Goal: Task Accomplishment & Management: Use online tool/utility

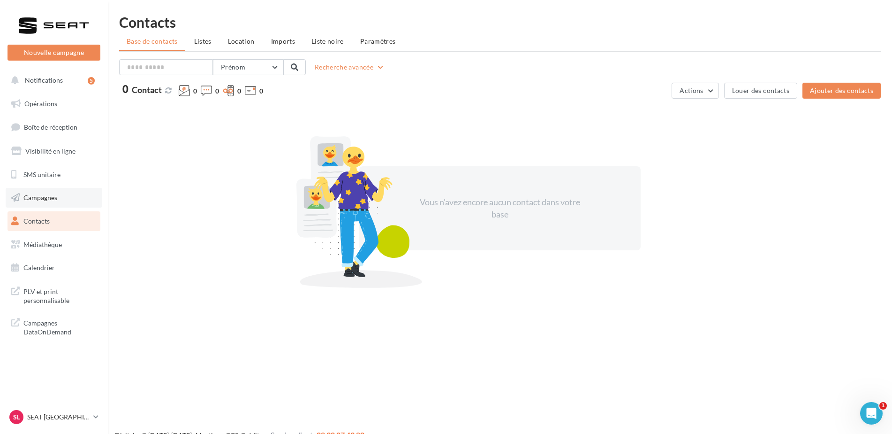
click at [56, 197] on span "Campagnes" at bounding box center [40, 197] width 34 height 8
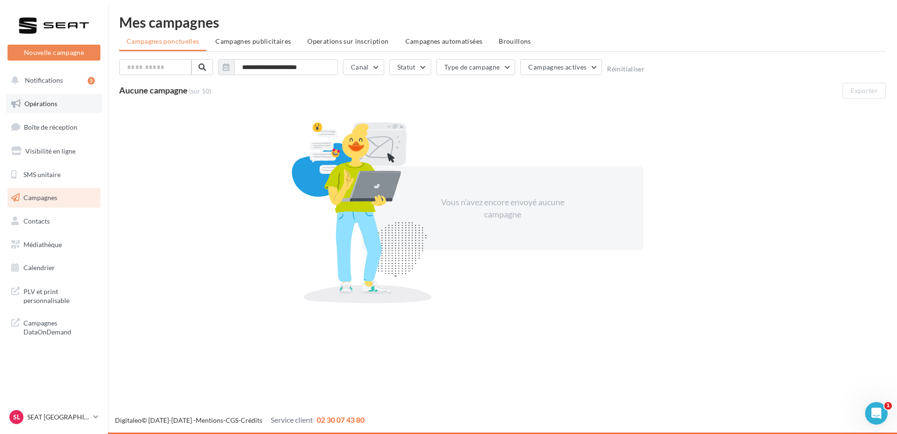
click at [47, 100] on span "Opérations" at bounding box center [40, 103] width 33 height 8
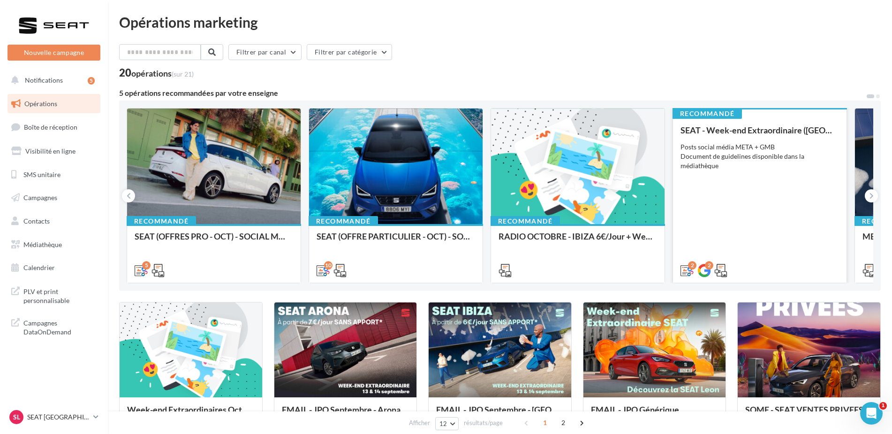
click at [800, 203] on div "SEAT - Week-end Extraordinaire (JPO) - OCTOBRE Posts social média META + GMB Do…" at bounding box center [760, 199] width 159 height 149
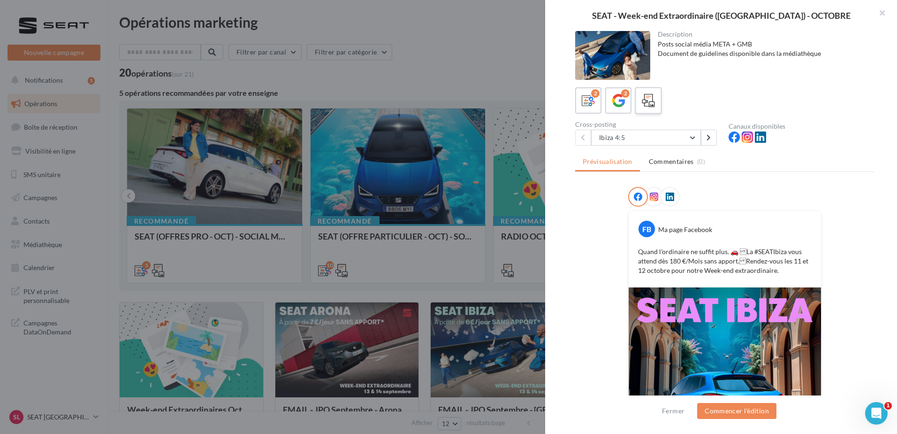
click at [656, 103] on div at bounding box center [648, 100] width 17 height 17
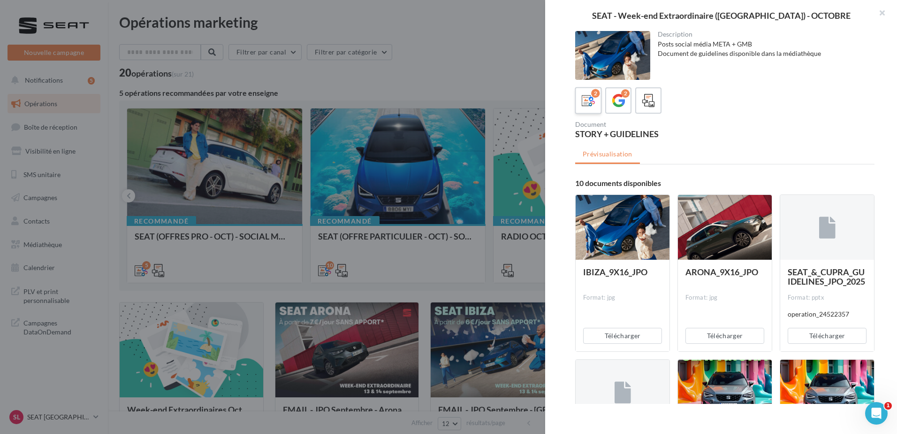
click at [601, 103] on label "2" at bounding box center [588, 100] width 27 height 27
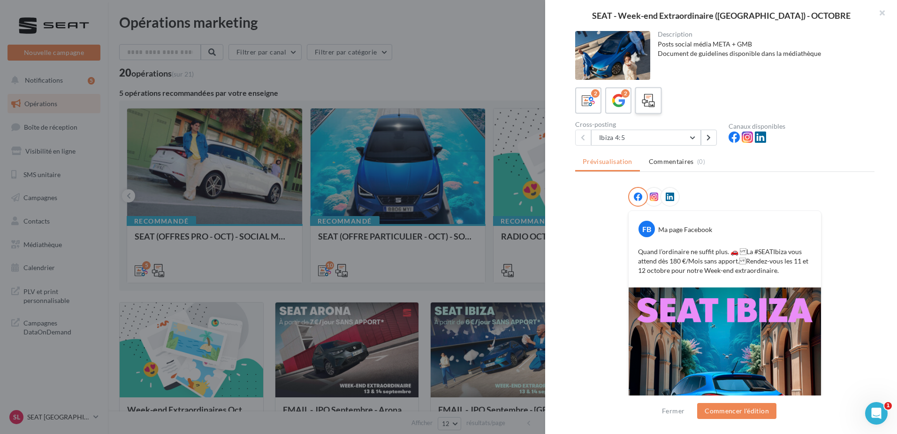
click at [655, 105] on icon at bounding box center [649, 101] width 14 height 14
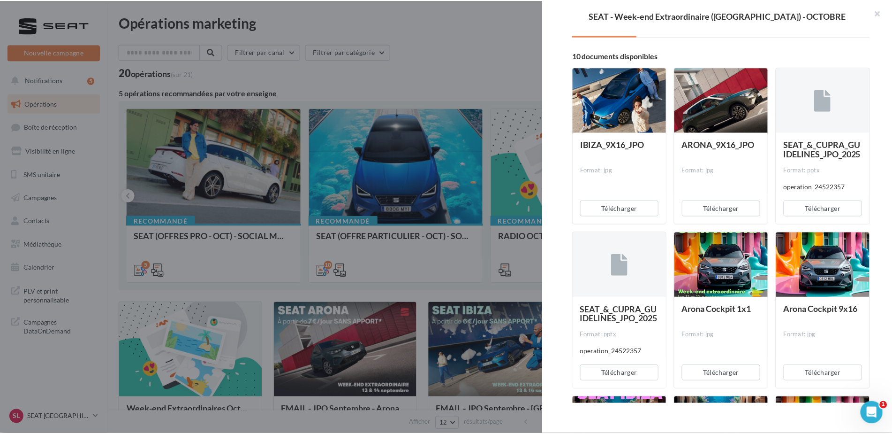
scroll to position [46, 0]
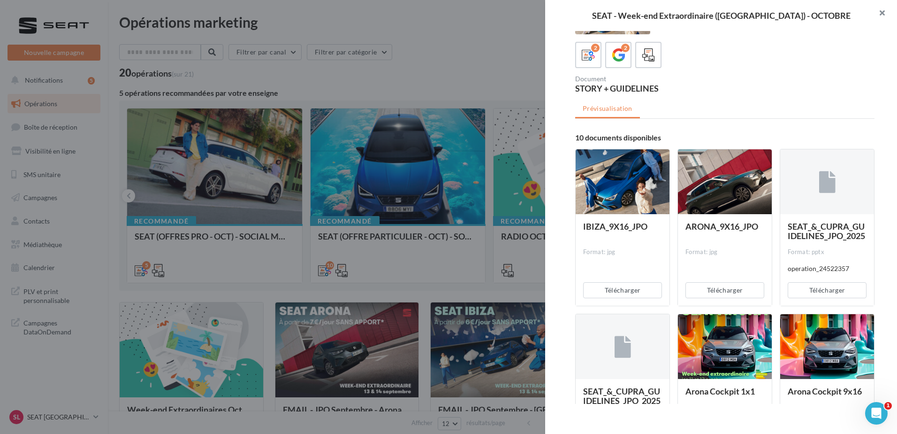
click at [884, 12] on button "button" at bounding box center [879, 14] width 38 height 28
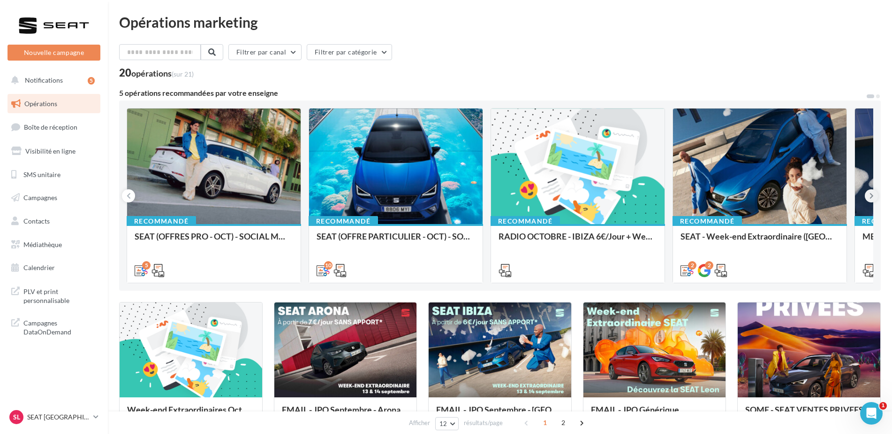
click at [875, 195] on button at bounding box center [871, 195] width 13 height 13
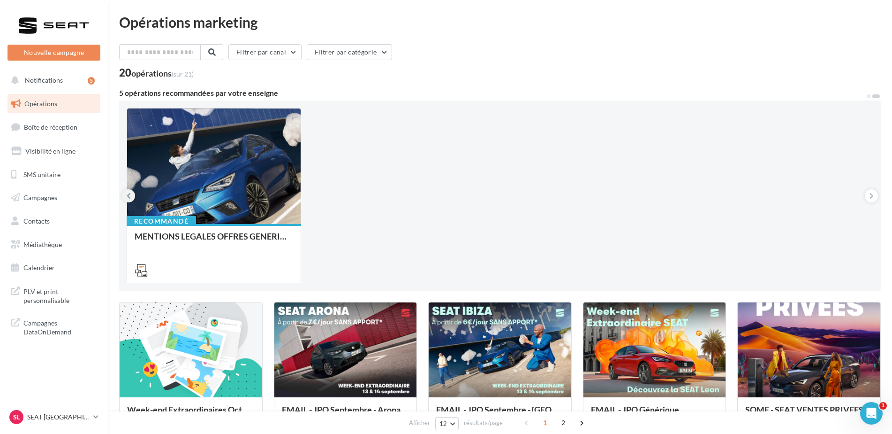
click at [133, 193] on button at bounding box center [128, 195] width 13 height 13
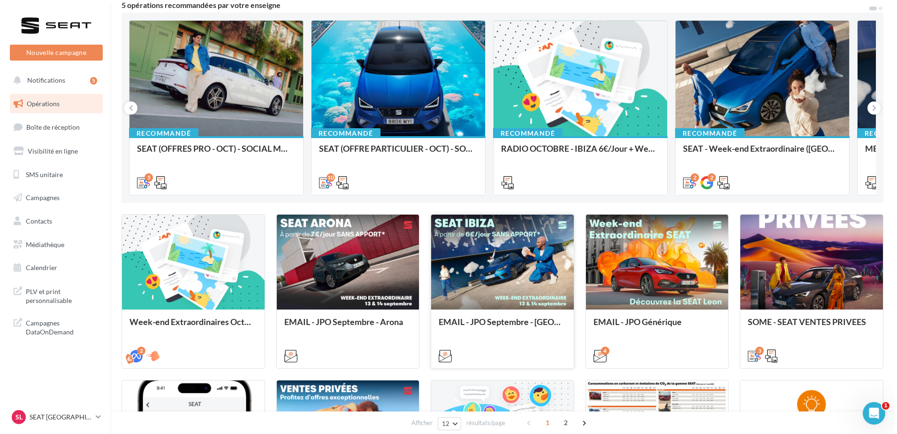
scroll to position [88, 0]
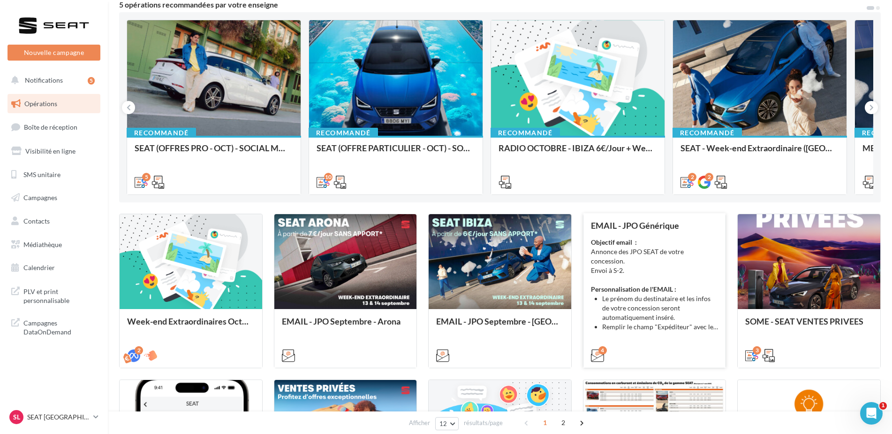
click at [674, 251] on div "Objectif email : Annonce des JPO SEAT de votre concession. Envoi à S-2. Personn…" at bounding box center [655, 284] width 128 height 94
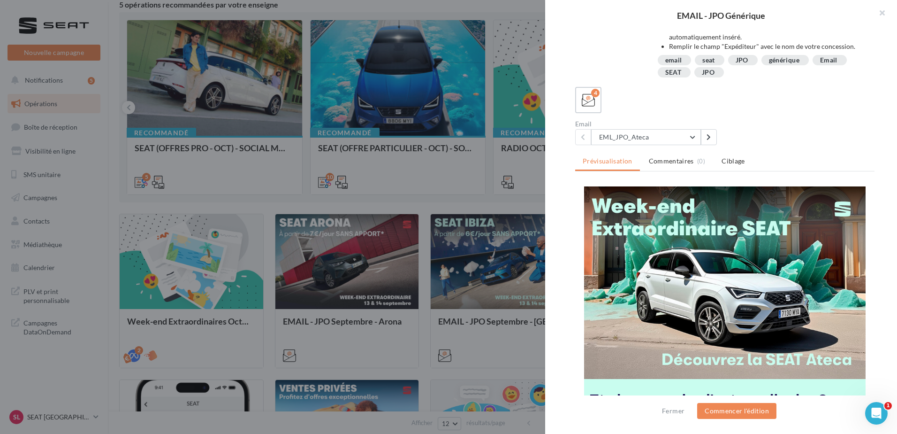
scroll to position [64, 0]
click at [680, 134] on button "EML_JPO_Ateca" at bounding box center [646, 137] width 110 height 16
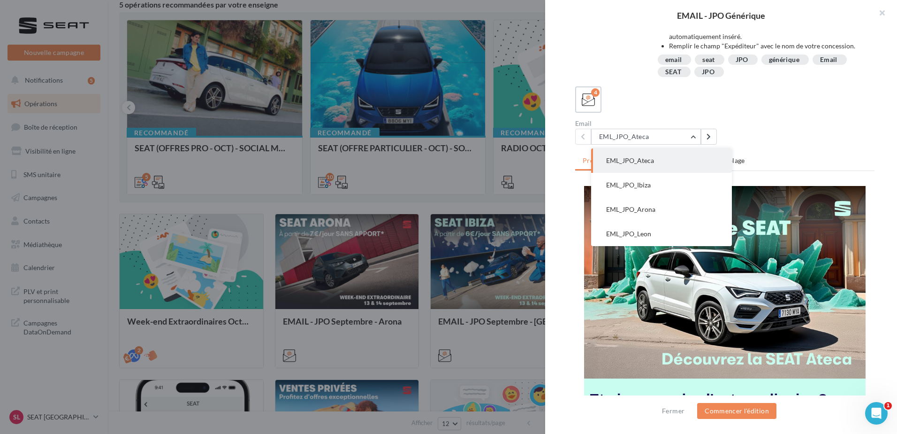
click at [843, 164] on ul "Prévisualisation Commentaires (0) Ciblage" at bounding box center [724, 161] width 299 height 19
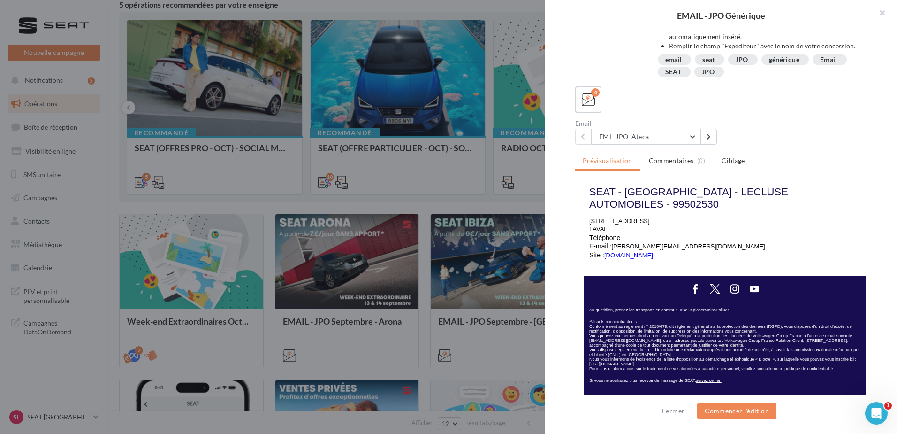
scroll to position [361, 0]
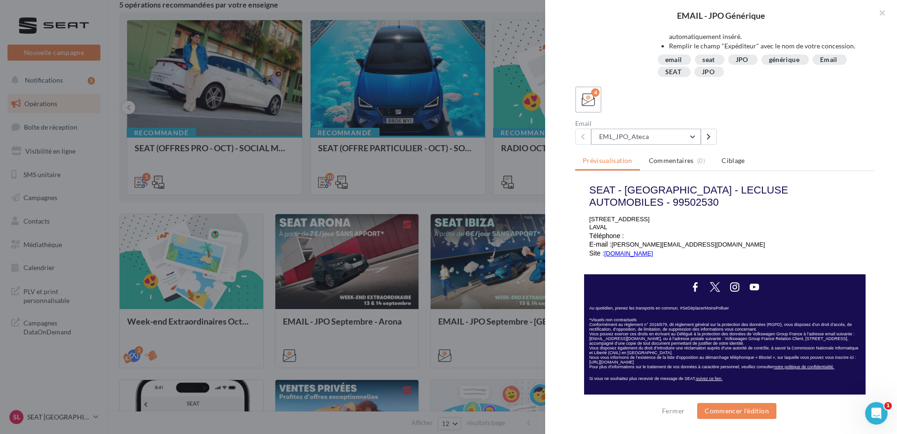
click at [654, 139] on button "EML_JPO_Ateca" at bounding box center [646, 137] width 110 height 16
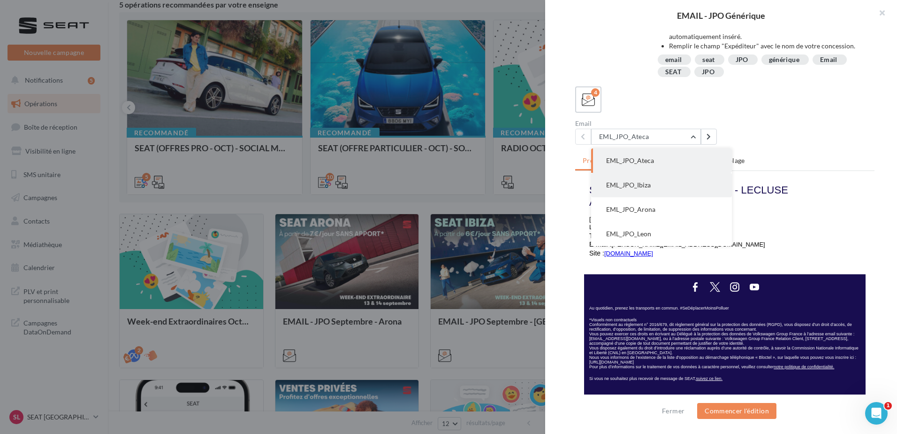
click at [660, 192] on button "EML_JPO_Ibiza" at bounding box center [661, 185] width 141 height 24
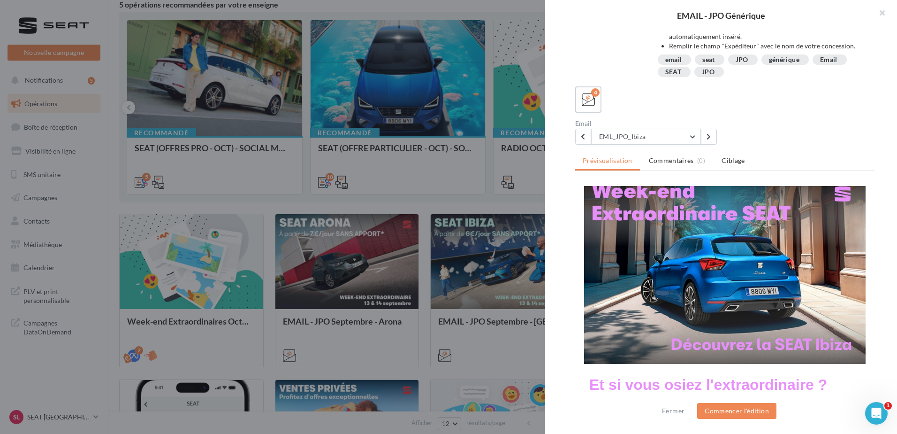
scroll to position [0, 0]
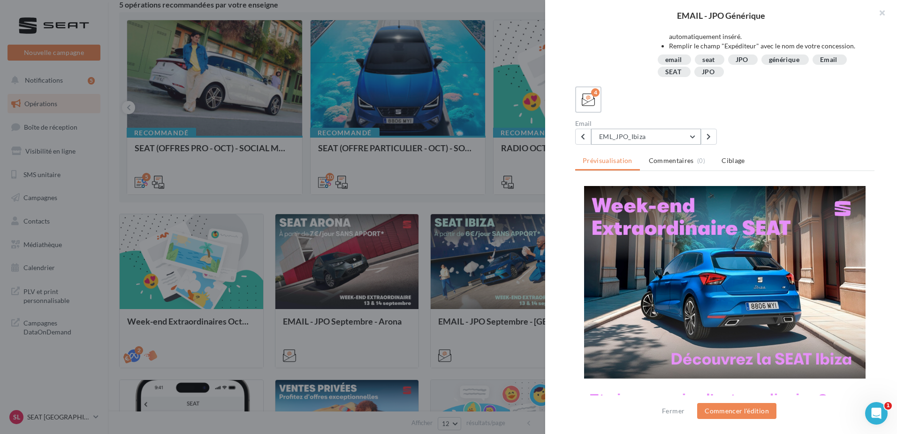
click at [674, 138] on button "EML_JPO_Ibiza" at bounding box center [646, 137] width 110 height 16
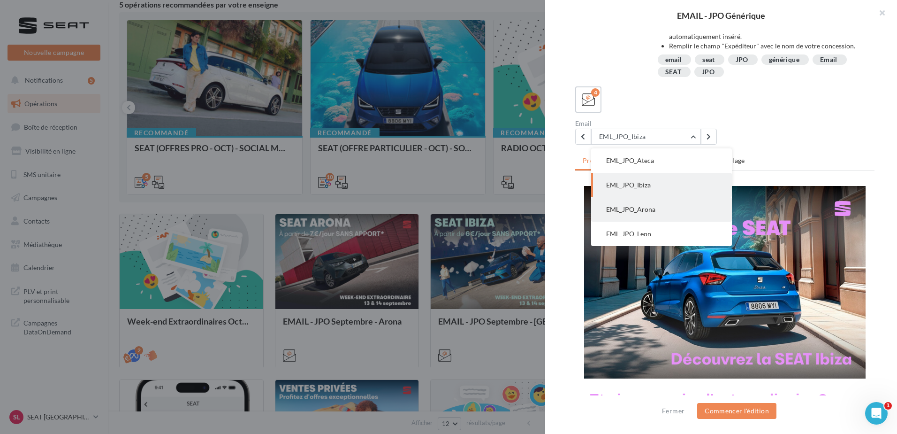
drag, startPoint x: 670, startPoint y: 205, endPoint x: 94, endPoint y: 20, distance: 604.3
click at [670, 205] on button "EML_JPO_Arona" at bounding box center [661, 209] width 141 height 24
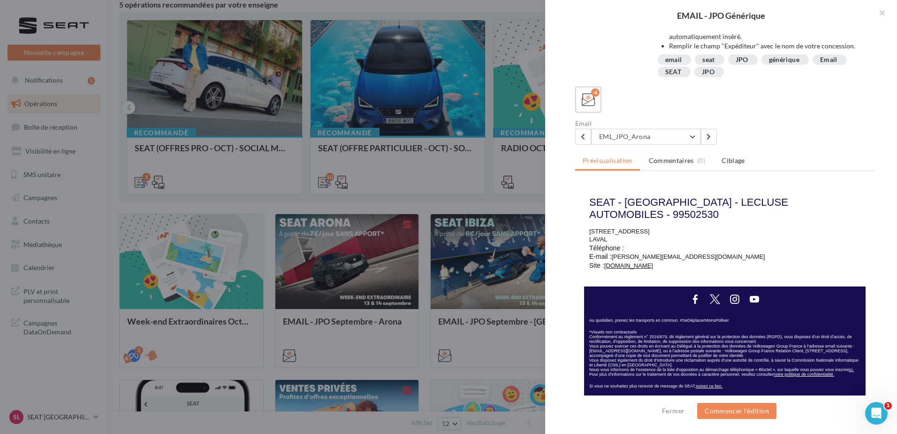
scroll to position [350, 0]
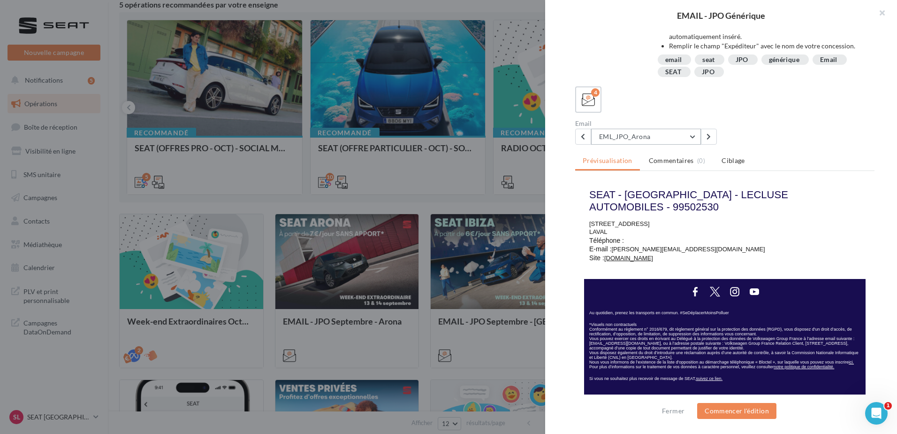
click at [685, 141] on button "EML_JPO_Arona" at bounding box center [646, 137] width 110 height 16
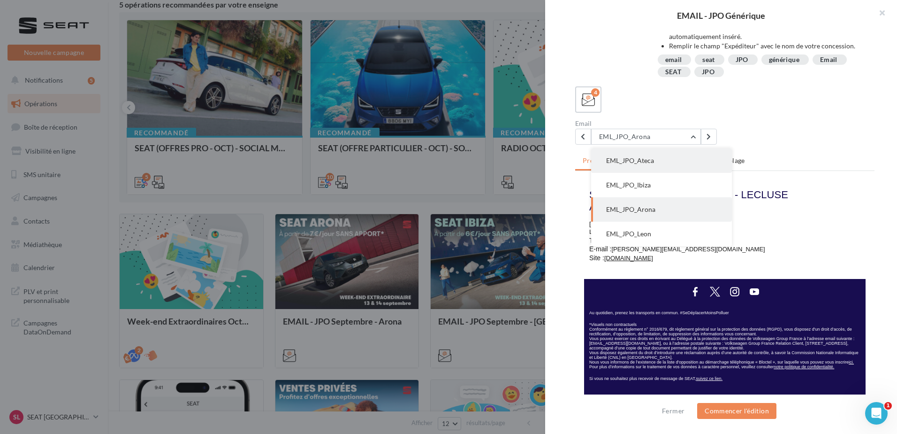
click at [676, 159] on button "EML_JPO_Ateca" at bounding box center [661, 160] width 141 height 24
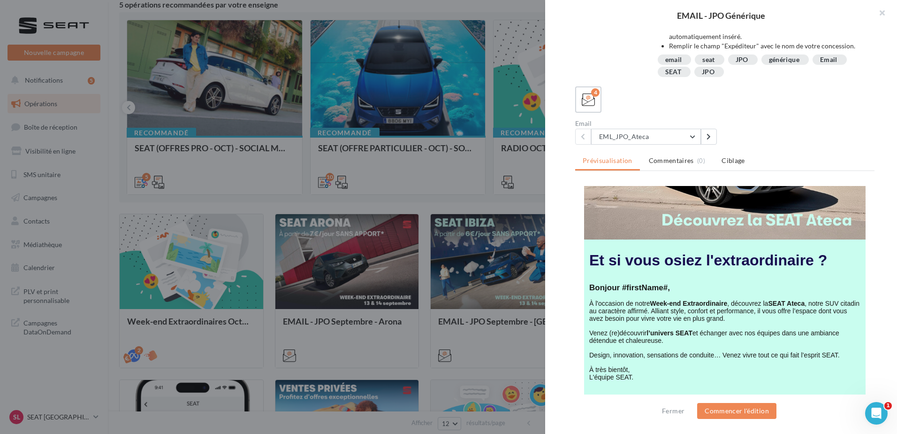
scroll to position [142, 0]
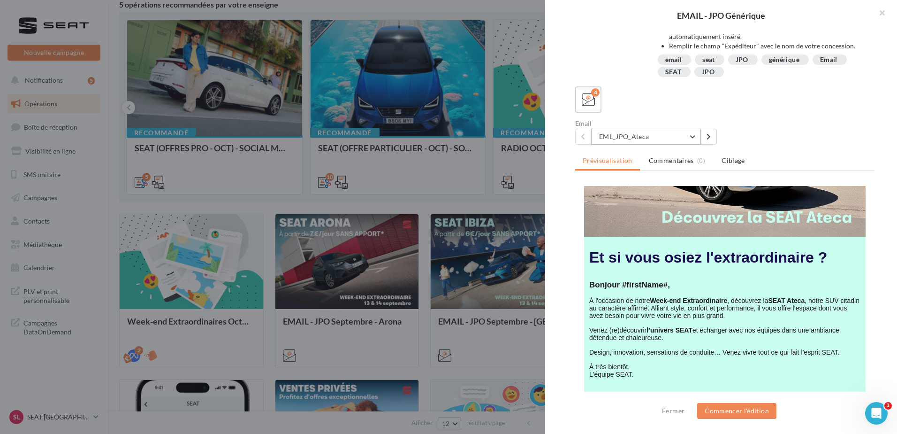
click at [670, 142] on button "EML_JPO_Ateca" at bounding box center [646, 137] width 110 height 16
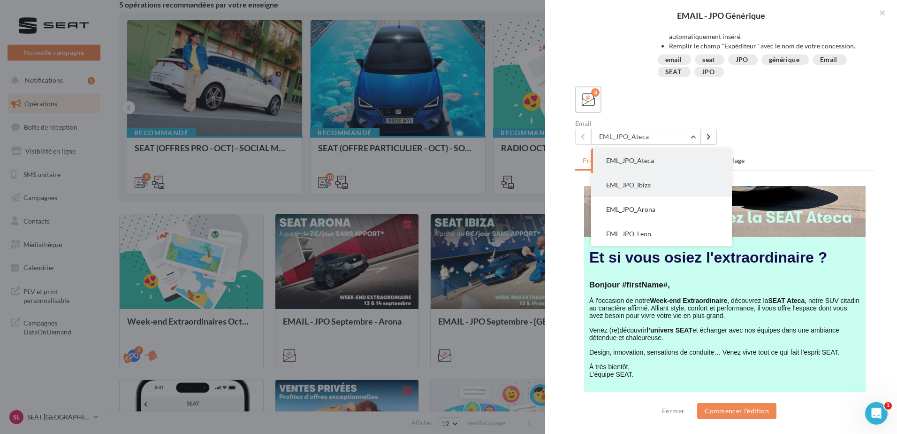
click at [670, 184] on button "EML_JPO_Ibiza" at bounding box center [661, 185] width 141 height 24
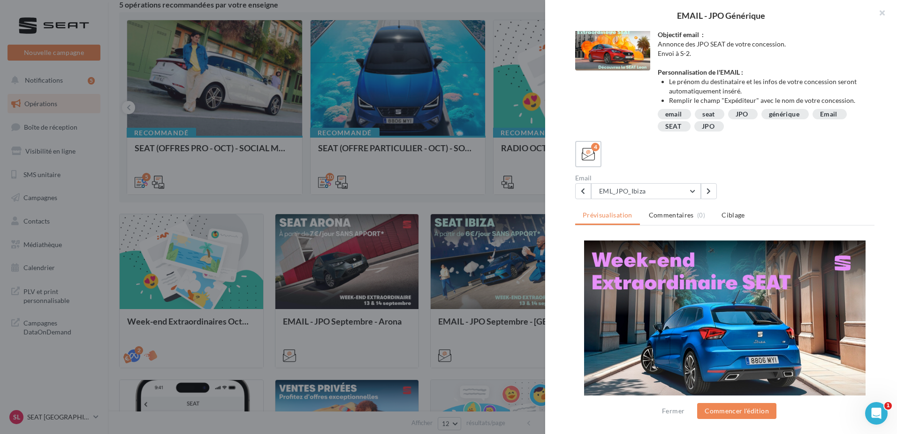
scroll to position [0, 0]
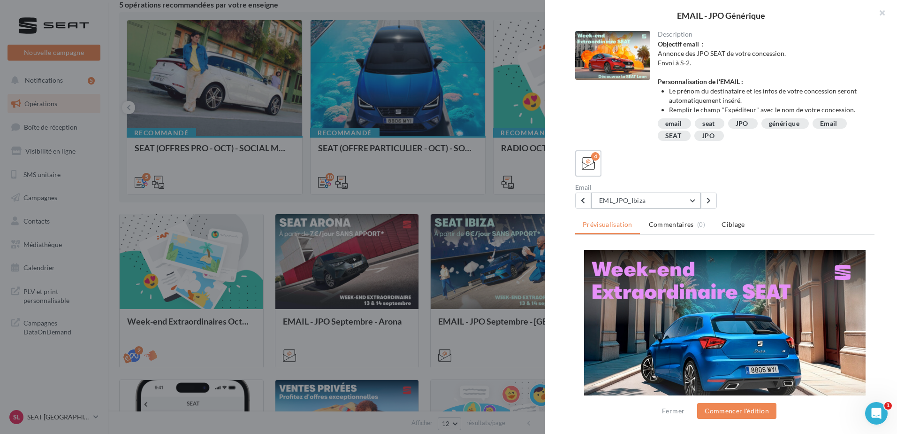
click at [660, 203] on button "EML_JPO_Ibiza" at bounding box center [646, 200] width 110 height 16
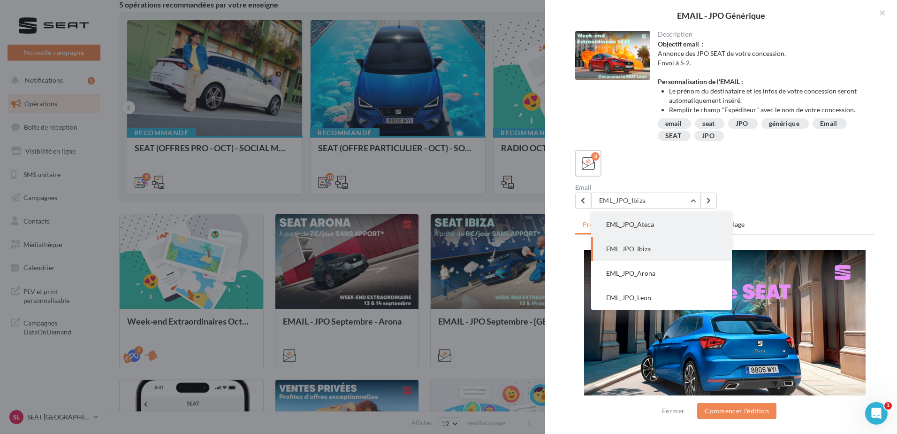
click at [667, 219] on button "EML_JPO_Ateca" at bounding box center [661, 224] width 141 height 24
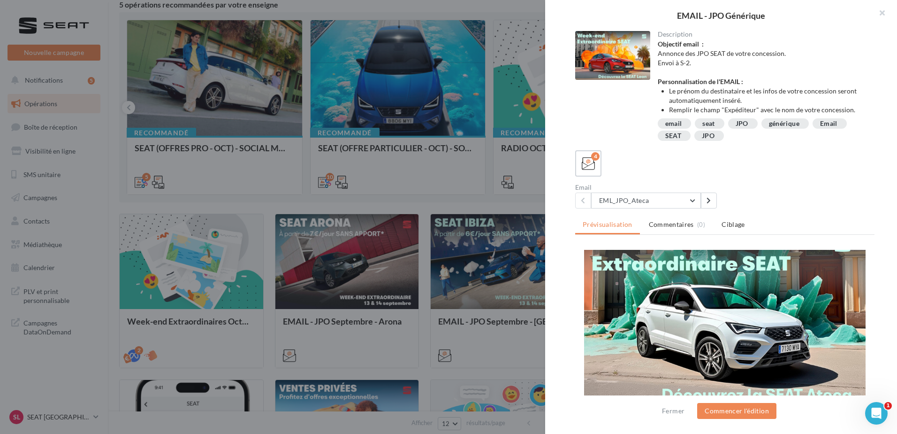
scroll to position [26, 0]
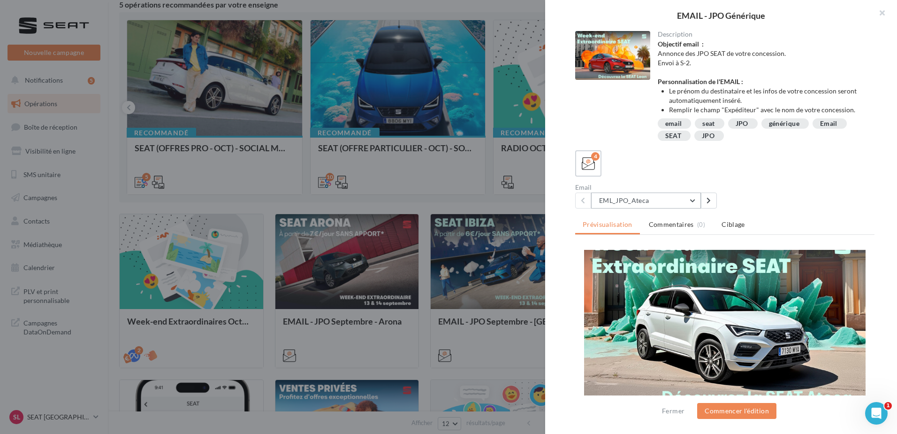
click at [674, 200] on button "EML_JPO_Ateca" at bounding box center [646, 200] width 110 height 16
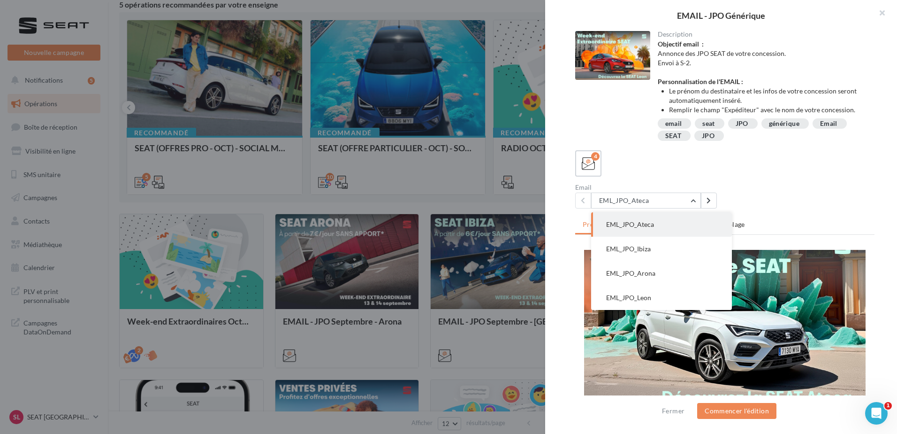
click at [867, 208] on div "Description Objectif email : Annonce des JPO SEAT de votre concession. Envoi à …" at bounding box center [724, 217] width 359 height 373
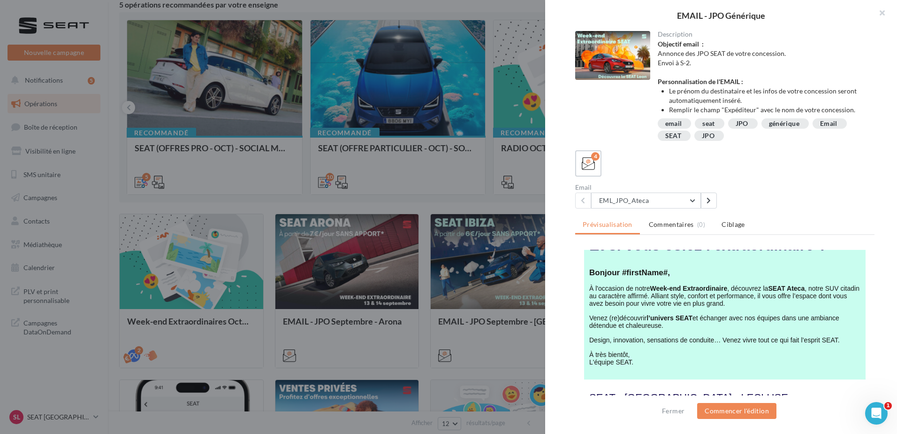
scroll to position [215, 0]
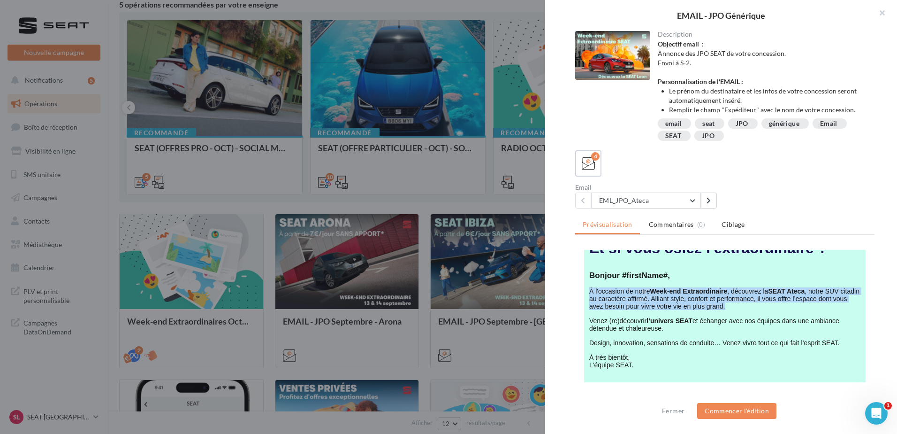
drag, startPoint x: 738, startPoint y: 308, endPoint x: 584, endPoint y: 290, distance: 155.4
click at [589, 290] on p "À l'occasion de notre Week-end Extraordinaire , découvrez la SEAT Ateca , notre…" at bounding box center [724, 295] width 271 height 30
copy span "À l'occasion de notre Week-end Extraordinaire , découvrez la SEAT Ateca , notre…"
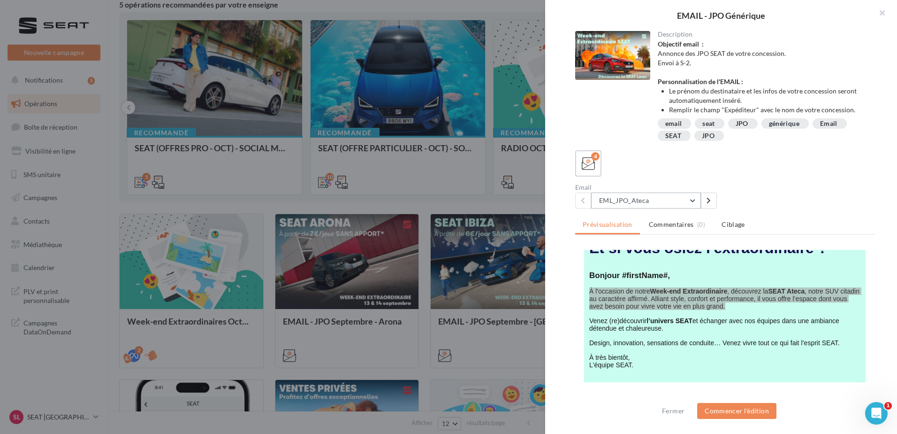
click at [684, 205] on button "EML_JPO_Ateca" at bounding box center [646, 200] width 110 height 16
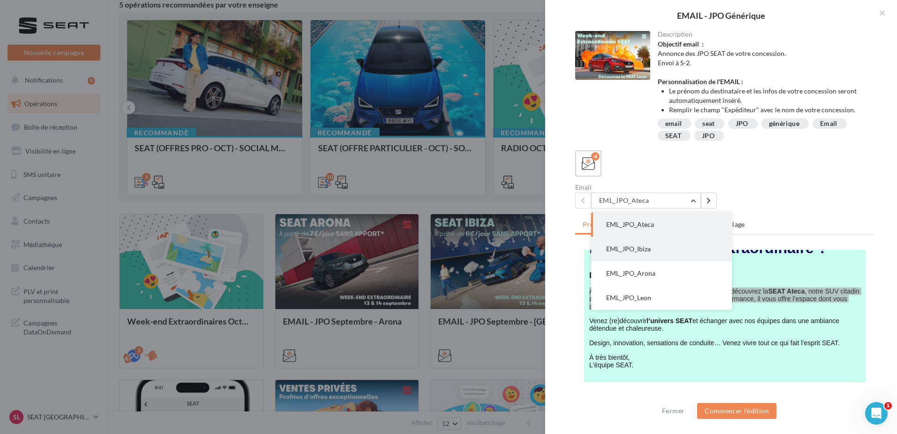
click at [668, 245] on button "EML_JPO_Ibiza" at bounding box center [661, 248] width 141 height 24
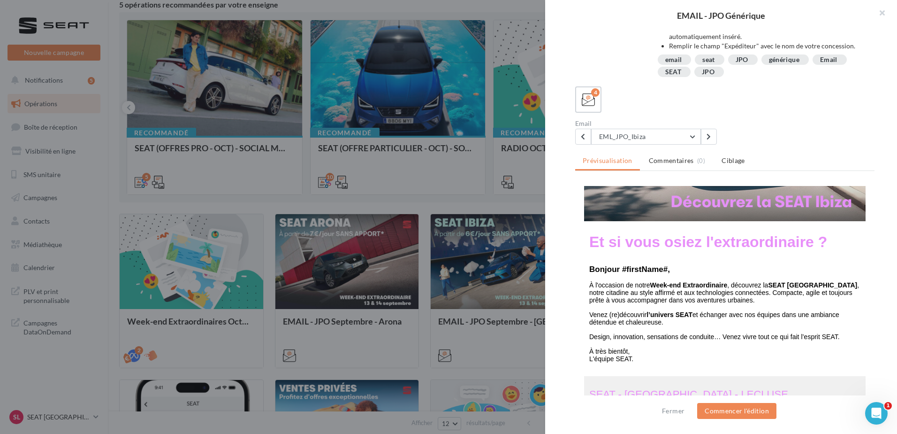
scroll to position [153, 0]
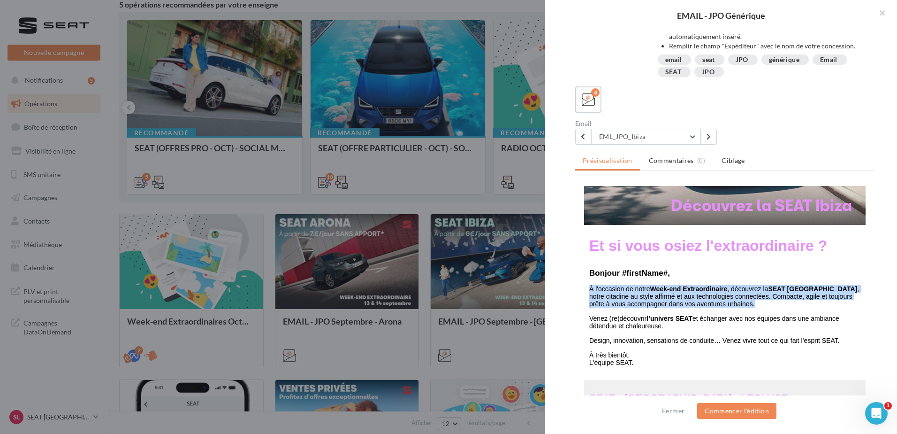
drag, startPoint x: 712, startPoint y: 303, endPoint x: 585, endPoint y: 287, distance: 128.2
click at [589, 287] on p "À l'occasion de notre Week-end Extraordinaire , découvrez la SEAT Ibiza , notre…" at bounding box center [724, 293] width 271 height 30
copy span "À l'occasion de notre Week-end Extraordinaire , découvrez la SEAT Ibiza , notre…"
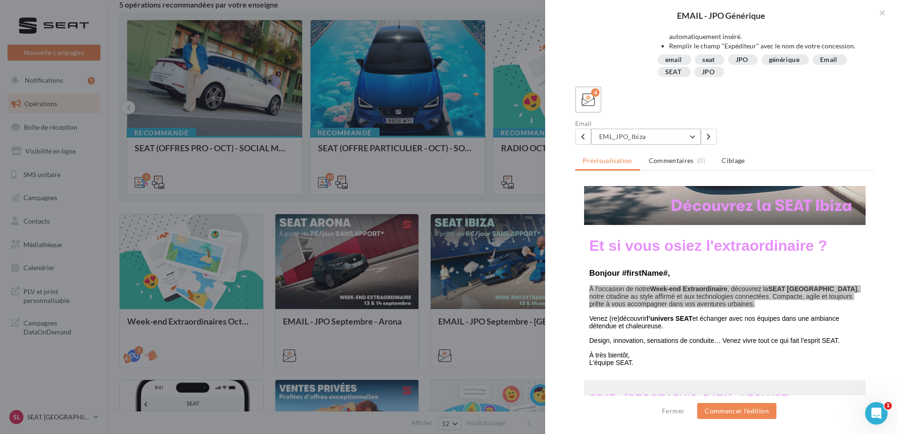
drag, startPoint x: 661, startPoint y: 134, endPoint x: 667, endPoint y: 180, distance: 46.3
click at [661, 134] on button "EML_JPO_Ibiza" at bounding box center [646, 137] width 110 height 16
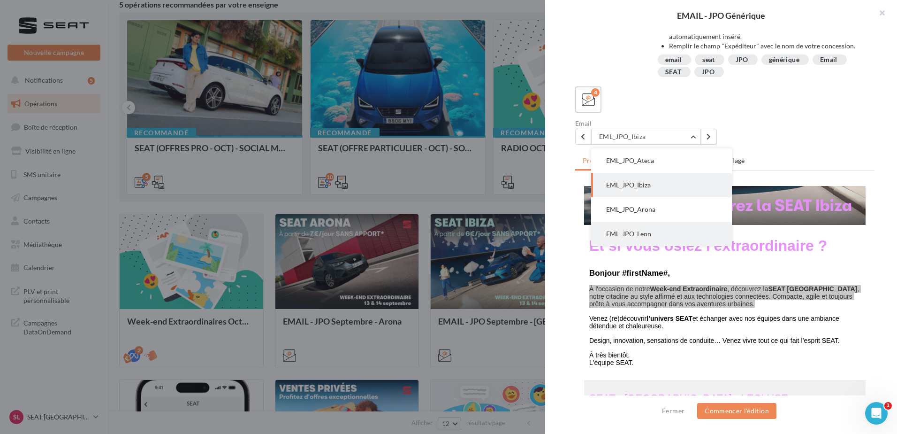
click at [673, 238] on button "EML_JPO_Leon" at bounding box center [661, 233] width 141 height 24
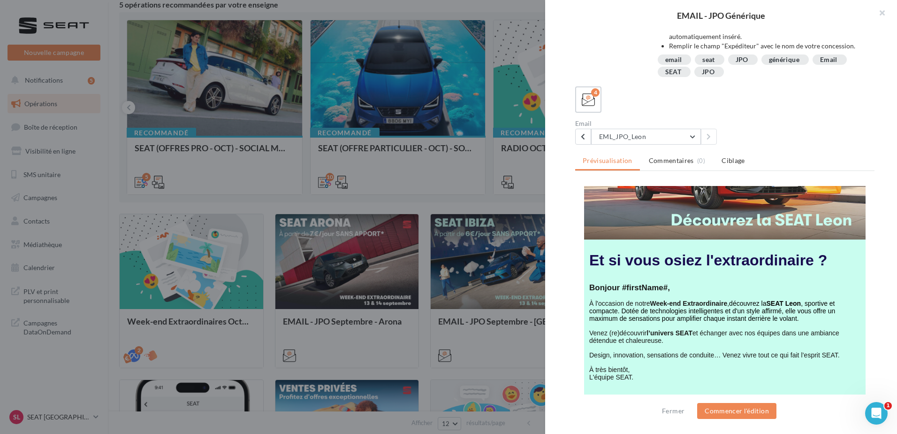
scroll to position [149, 0]
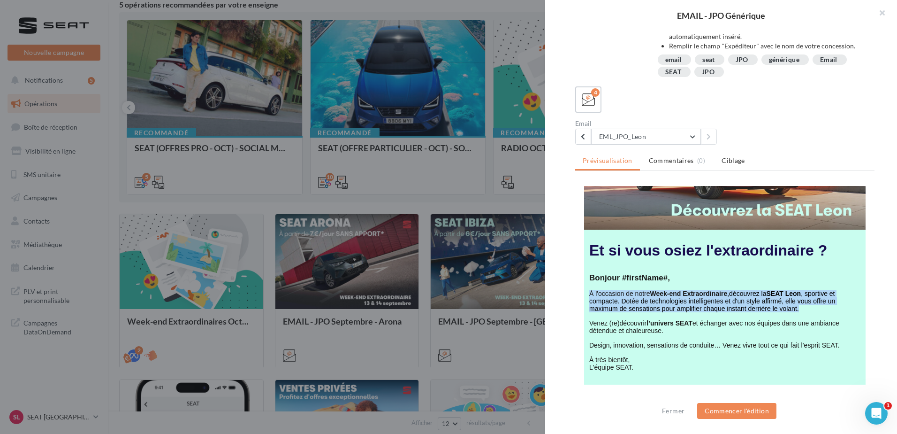
drag, startPoint x: 799, startPoint y: 310, endPoint x: 585, endPoint y: 292, distance: 215.1
click at [589, 292] on p "À l'occasion de notre Week-end Extraordinaire , découvrez la SEAT Leon , sporti…" at bounding box center [724, 297] width 271 height 30
copy p "À l'occasion de notre Week-end Extraordinaire , découvrez la SEAT Leon , sporti…"
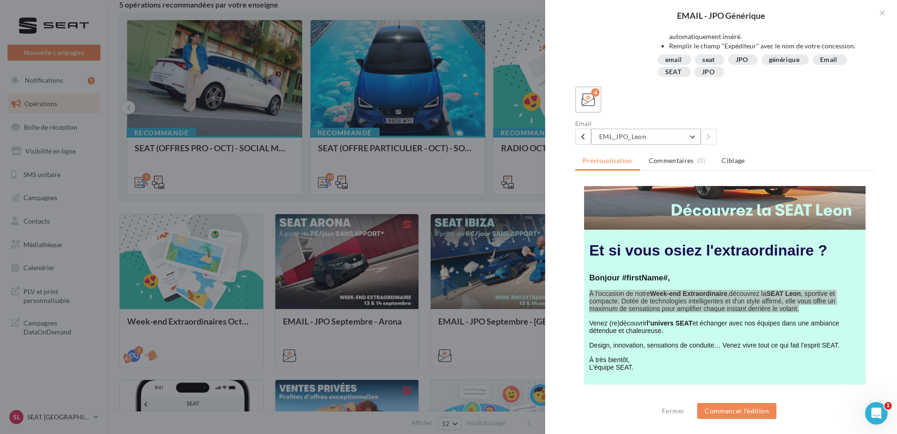
click at [659, 137] on button "EML_JPO_Leon" at bounding box center [646, 137] width 110 height 16
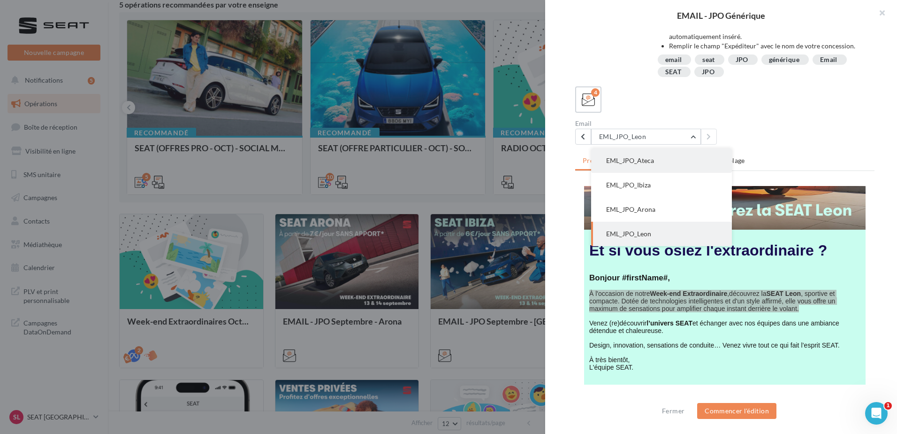
click at [665, 152] on button "EML_JPO_Ateca" at bounding box center [661, 160] width 141 height 24
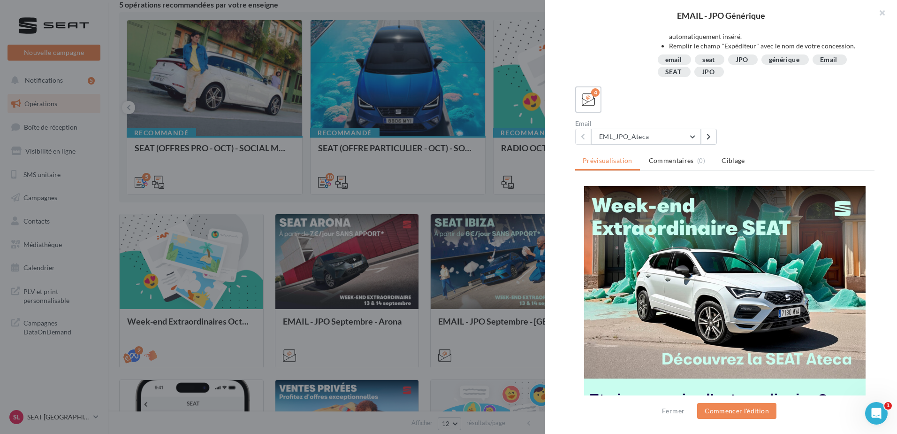
scroll to position [0, 0]
click at [675, 129] on button "EML_JPO_Ateca" at bounding box center [646, 137] width 110 height 16
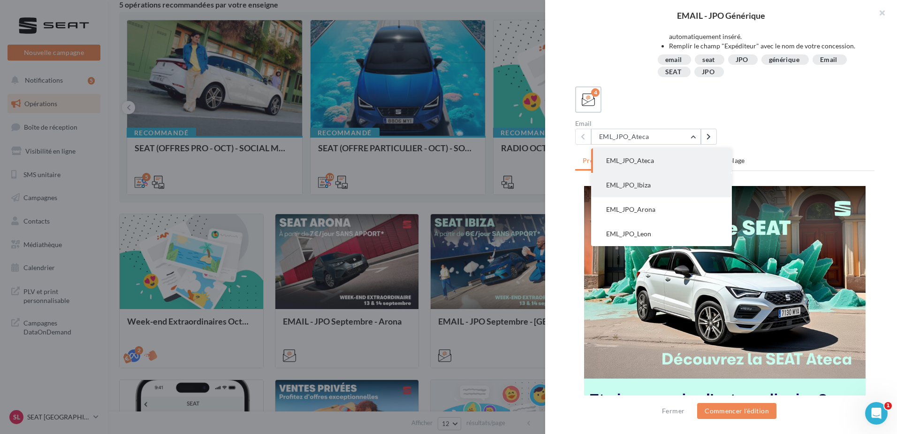
click at [603, 191] on button "EML_JPO_Ibiza" at bounding box center [661, 185] width 141 height 24
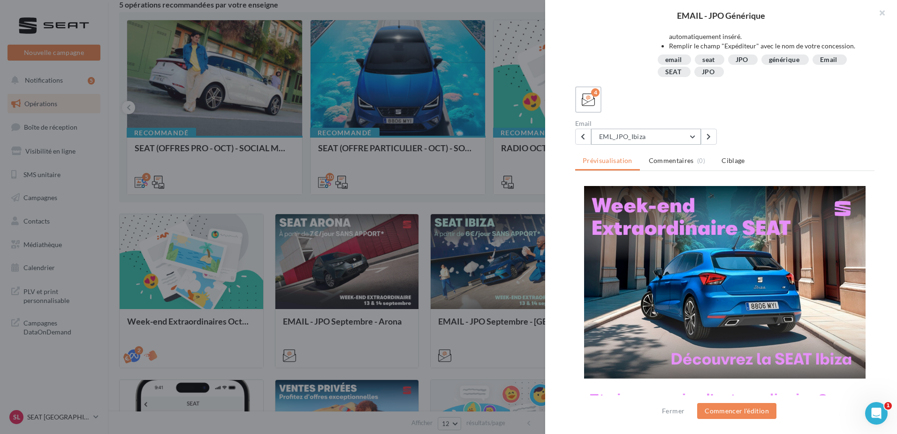
click at [620, 134] on button "EML_JPO_Ibiza" at bounding box center [646, 137] width 110 height 16
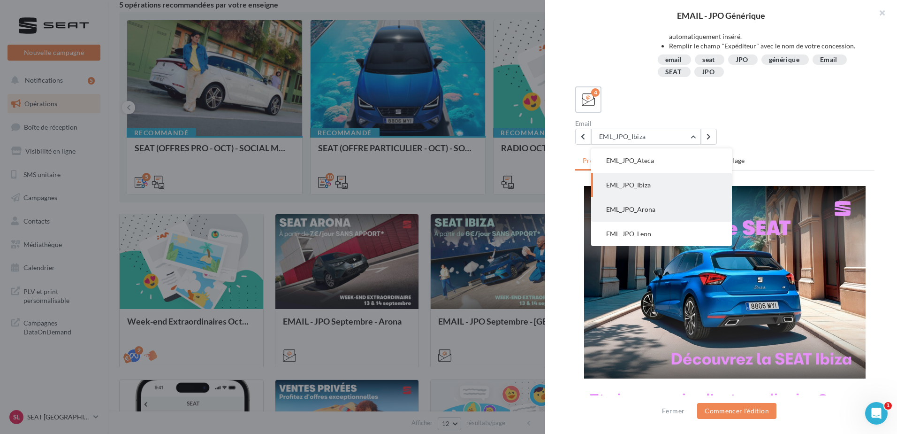
click at [643, 208] on span "EML_JPO_Arona" at bounding box center [630, 209] width 49 height 8
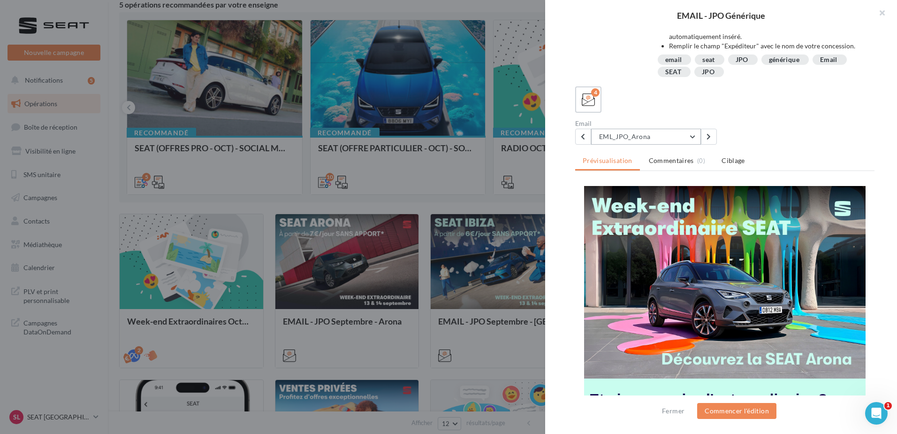
click at [609, 138] on button "EML_JPO_Arona" at bounding box center [646, 137] width 110 height 16
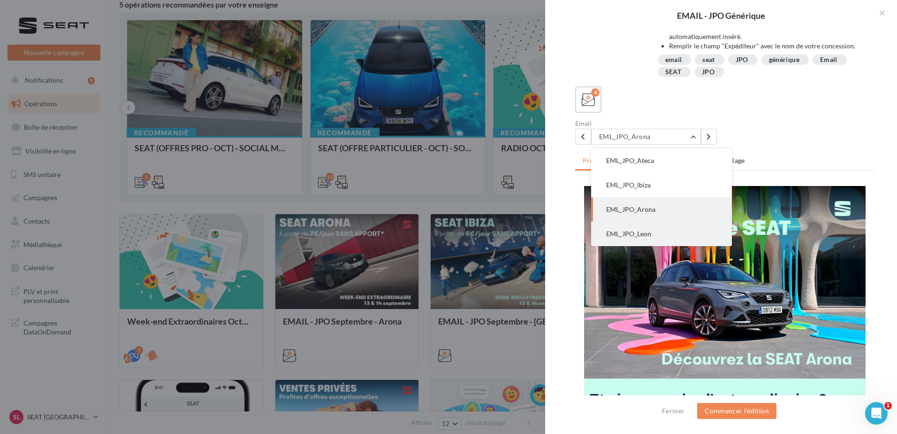
click at [640, 235] on span "EML_JPO_Leon" at bounding box center [628, 233] width 45 height 8
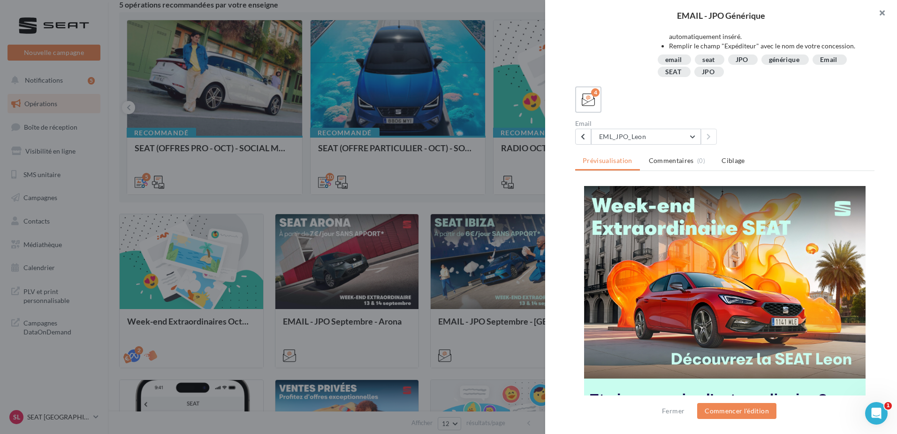
click at [883, 17] on button "button" at bounding box center [879, 14] width 38 height 28
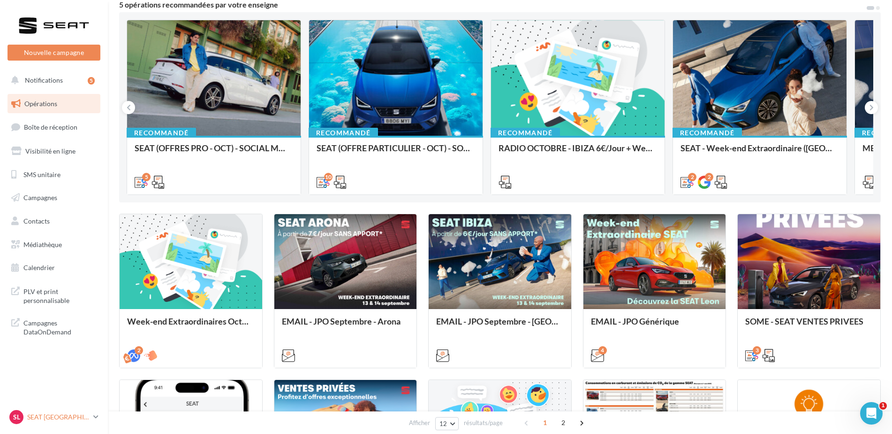
click at [55, 415] on p "SEAT [GEOGRAPHIC_DATA]" at bounding box center [58, 416] width 62 height 9
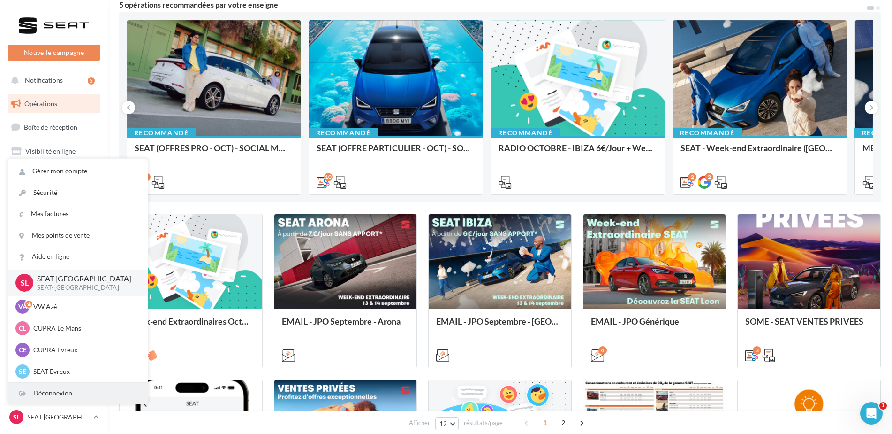
click at [63, 395] on div "Déconnexion" at bounding box center [78, 392] width 140 height 21
